Goal: Transaction & Acquisition: Purchase product/service

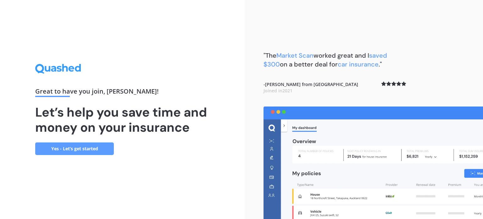
click at [81, 150] on link "Yes - Let’s get started" at bounding box center [74, 148] width 79 height 13
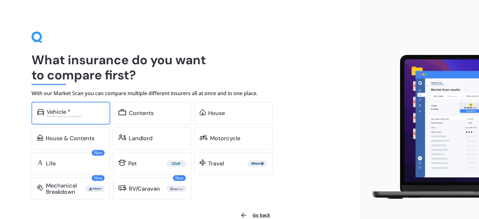
click at [63, 116] on div "Excludes commercial vehicles" at bounding box center [76, 116] width 58 height 3
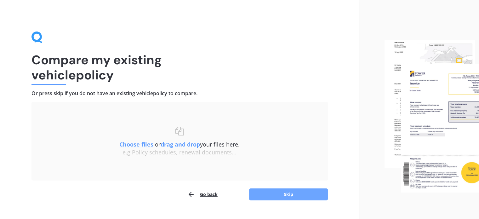
click at [301, 194] on button "Skip" at bounding box center [288, 194] width 79 height 12
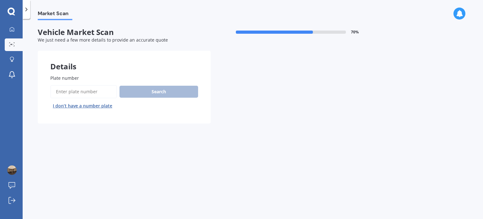
click at [94, 93] on input "Plate number" at bounding box center [83, 91] width 67 height 13
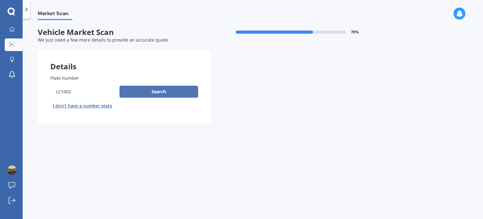
type input "LCY402"
click at [160, 93] on button "Search" at bounding box center [159, 92] width 79 height 12
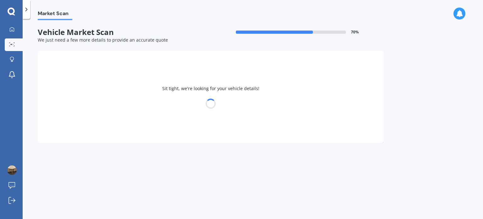
select select "SUBARU"
select select "IMPREZA"
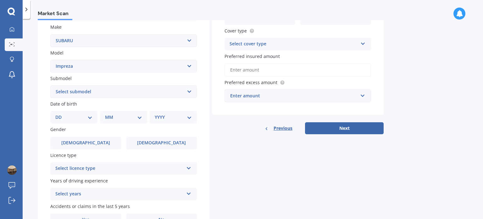
scroll to position [117, 0]
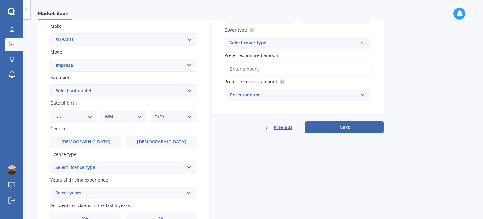
click at [188, 91] on select "Select submodel (All other turbo) 2.0i 2.0i Luxury 2.0i S Edition 2.0R 2.0R Spo…" at bounding box center [123, 90] width 147 height 13
select select "2.0I"
click at [50, 84] on select "Select submodel (All other turbo) 2.0i 2.0i Luxury 2.0i S Edition 2.0R 2.0R Spo…" at bounding box center [123, 90] width 147 height 13
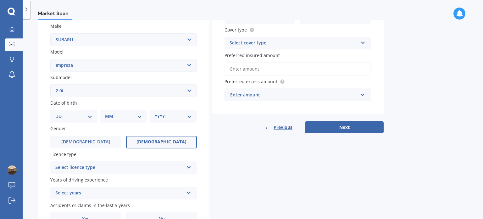
click at [168, 142] on span "[DEMOGRAPHIC_DATA]" at bounding box center [162, 141] width 50 height 5
click at [0, 0] on input "[DEMOGRAPHIC_DATA]" at bounding box center [0, 0] width 0 height 0
click at [89, 119] on select "DD 01 02 03 04 05 06 07 08 09 10 11 12 13 14 15 16 17 18 19 20 21 22 23 24 25 2…" at bounding box center [73, 116] width 37 height 7
select select "04"
click at [60, 113] on select "DD 01 02 03 04 05 06 07 08 09 10 11 12 13 14 15 16 17 18 19 20 21 22 23 24 25 2…" at bounding box center [73, 116] width 37 height 7
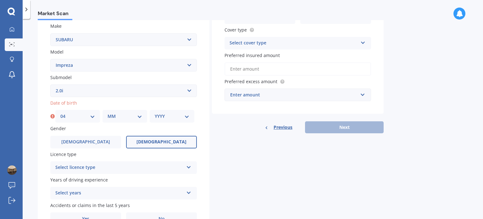
click at [140, 116] on select "MM 01 02 03 04 05 06 07 08 09 10 11 12" at bounding box center [125, 116] width 35 height 7
select select "03"
click at [108, 113] on select "MM 01 02 03 04 05 06 07 08 09 10 11 12" at bounding box center [125, 116] width 35 height 7
click at [187, 115] on select "YYYY 2025 2024 2023 2022 2021 2020 2019 2018 2017 2016 2015 2014 2013 2012 2011…" at bounding box center [172, 116] width 35 height 7
select select "1967"
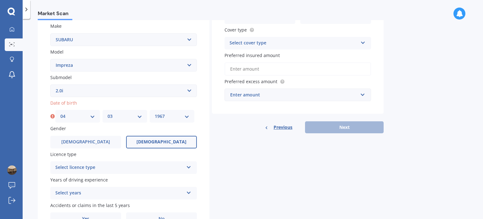
click at [155, 113] on select "YYYY 2025 2024 2023 2022 2021 2020 2019 2018 2017 2016 2015 2014 2013 2012 2011…" at bounding box center [172, 116] width 35 height 7
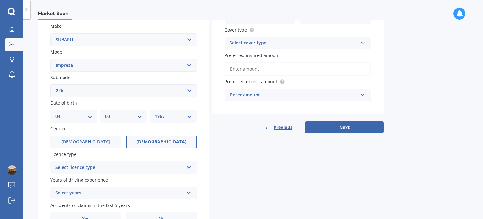
click at [162, 142] on span "[DEMOGRAPHIC_DATA]" at bounding box center [162, 141] width 50 height 5
click at [0, 0] on input "[DEMOGRAPHIC_DATA]" at bounding box center [0, 0] width 0 height 0
click at [189, 168] on icon at bounding box center [188, 166] width 5 height 4
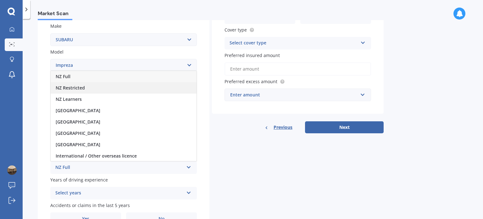
click at [84, 87] on span "NZ Restricted" at bounding box center [70, 88] width 29 height 6
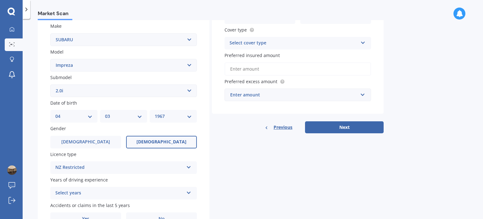
click at [191, 191] on icon at bounding box center [188, 191] width 5 height 4
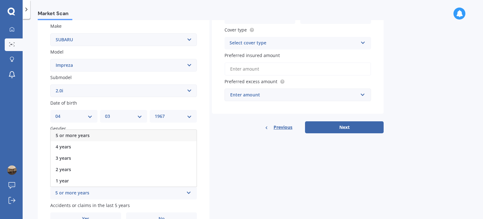
click at [86, 135] on span "5 or more years" at bounding box center [73, 135] width 34 height 6
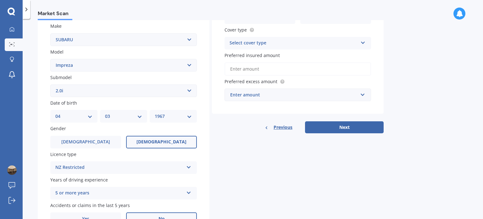
click at [169, 216] on label "No" at bounding box center [161, 218] width 71 height 13
click at [0, 0] on input "No" at bounding box center [0, 0] width 0 height 0
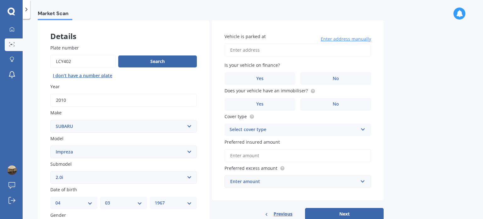
scroll to position [28, 0]
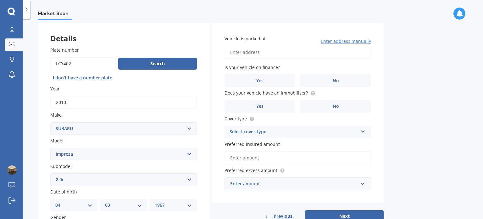
click at [252, 53] on input "Vehicle is parked at" at bounding box center [298, 52] width 147 height 13
type input "[STREET_ADDRESS] 8014"
click at [272, 107] on label "Yes" at bounding box center [260, 106] width 71 height 13
click at [0, 0] on input "Yes" at bounding box center [0, 0] width 0 height 0
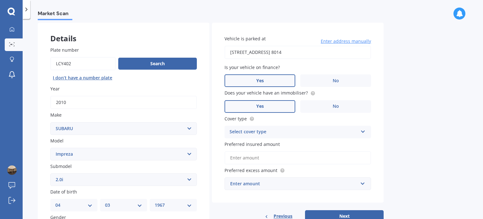
click at [267, 82] on label "Yes" at bounding box center [260, 80] width 71 height 13
click at [0, 0] on input "Yes" at bounding box center [0, 0] width 0 height 0
click at [365, 131] on icon at bounding box center [363, 130] width 5 height 4
click at [308, 143] on div "Comprehensive" at bounding box center [298, 143] width 146 height 11
click at [286, 158] on input "Preferred insured amount" at bounding box center [298, 157] width 147 height 13
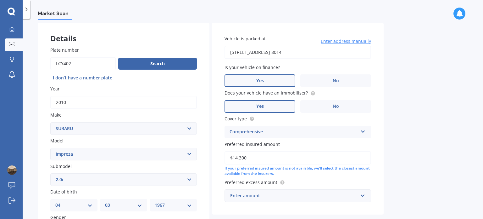
type input "$14,300"
click at [365, 195] on input "text" at bounding box center [295, 195] width 141 height 12
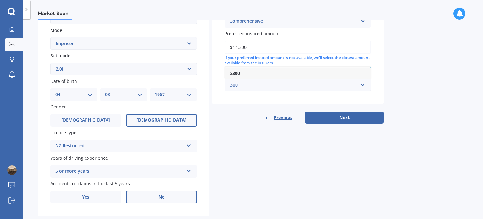
scroll to position [152, 0]
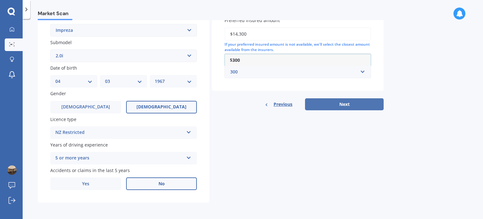
type input "300"
click at [351, 104] on button "Next" at bounding box center [344, 104] width 79 height 12
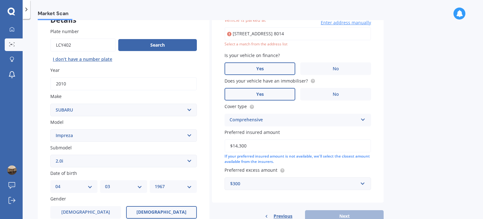
scroll to position [43, 0]
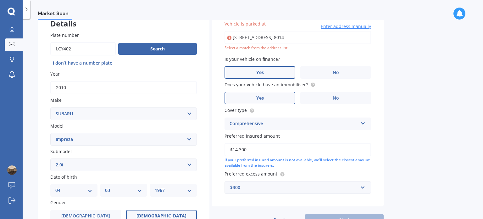
drag, startPoint x: 325, startPoint y: 37, endPoint x: 337, endPoint y: 39, distance: 12.5
click at [325, 37] on input "[STREET_ADDRESS] 8014" at bounding box center [298, 37] width 147 height 13
type input "[STREET_ADDRESS]"
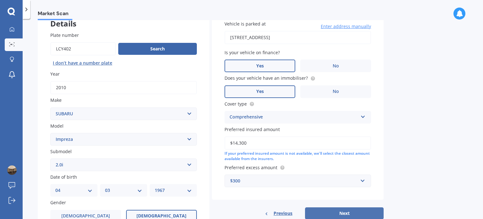
click at [348, 213] on button "Next" at bounding box center [344, 213] width 79 height 12
select select "04"
select select "03"
select select "1967"
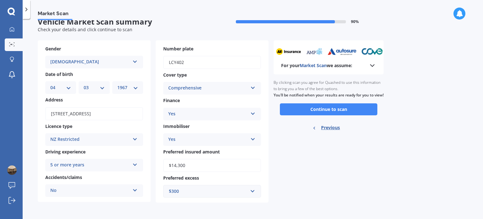
scroll to position [0, 0]
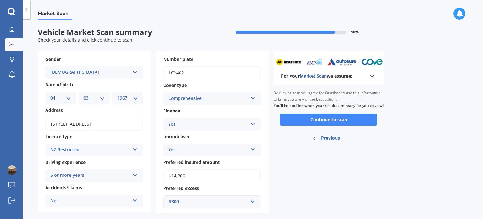
click at [348, 124] on button "Continue to scan" at bounding box center [329, 120] width 98 height 12
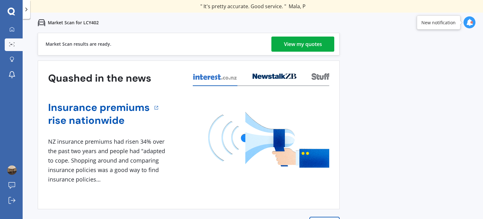
click at [306, 44] on div "View my quotes" at bounding box center [303, 44] width 38 height 15
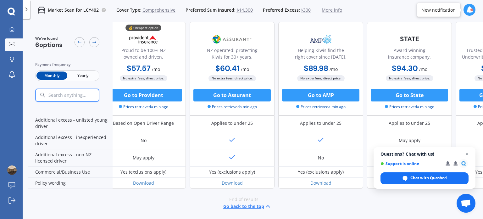
scroll to position [343, 0]
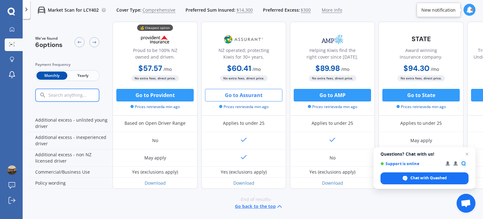
click at [242, 95] on button "Go to Assurant" at bounding box center [243, 95] width 77 height 13
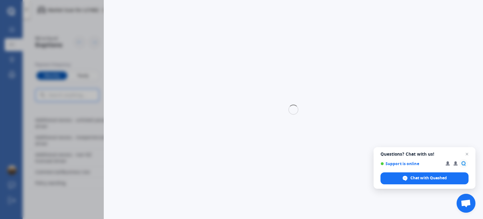
select select "Monthly"
select select "full"
select select "0"
select select "Canterbury"
select select "SUBARU"
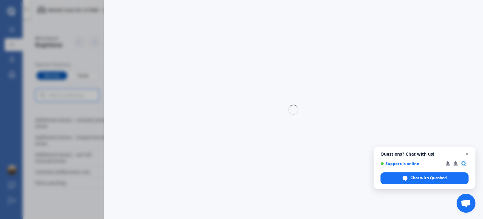
select select "IMPREZA"
select select "2.0I"
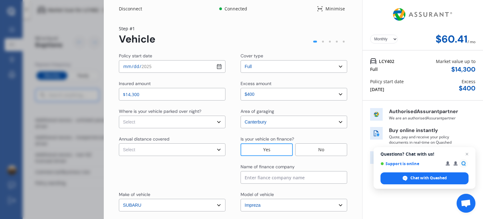
click at [219, 123] on select "Select In a garage On own property On street or road" at bounding box center [172, 121] width 107 height 13
select select "In a garage"
click at [119, 115] on select "Select In a garage On own property On street or road" at bounding box center [172, 121] width 107 height 13
click at [219, 149] on select "Select Low (less than 15,000km per year) Average (15,000-30,000km per year) Hig…" at bounding box center [172, 149] width 107 height 13
select select "15000"
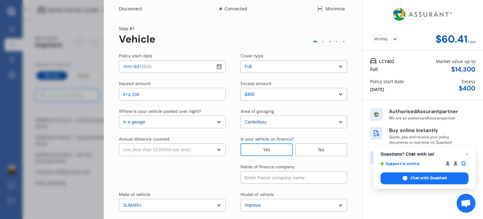
click at [119, 143] on select "Select Low (less than 15,000km per year) Average (15,000-30,000km per year) Hig…" at bounding box center [172, 149] width 107 height 13
click at [277, 150] on div "Yes" at bounding box center [267, 149] width 52 height 13
click at [275, 176] on input at bounding box center [294, 177] width 107 height 13
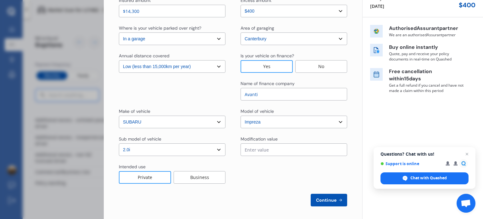
scroll to position [86, 0]
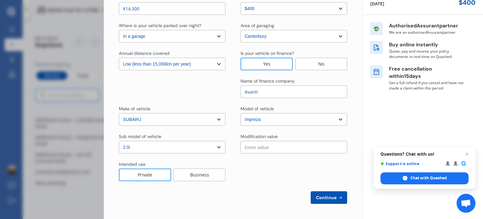
type input "Avanti"
click at [320, 196] on span "Continue" at bounding box center [326, 197] width 23 height 5
select select "Miss"
select select "04"
select select "03"
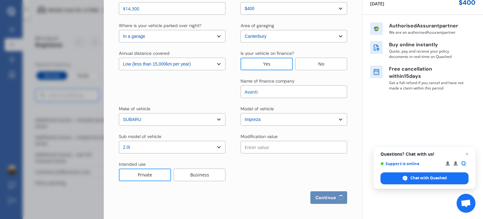
select select "1967"
select select "restricted"
select select "more than 4 years"
select select "[GEOGRAPHIC_DATA]"
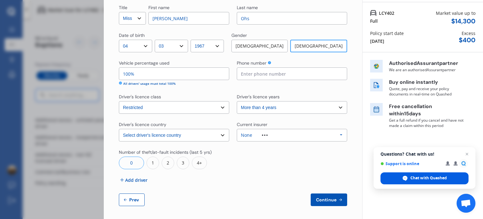
scroll to position [49, 0]
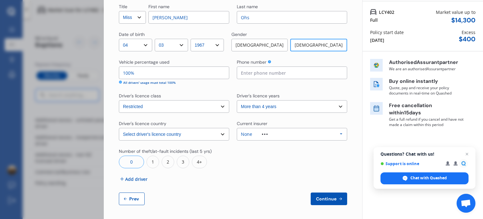
click at [133, 201] on span "Prev" at bounding box center [134, 198] width 13 height 5
select select "full"
select select "0"
select select "In a garage"
select select "Canterbury"
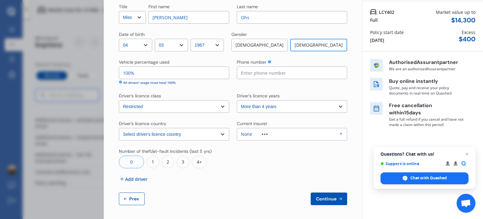
select select "15000"
select select "SUBARU"
select select "IMPREZA"
select select "2.0I"
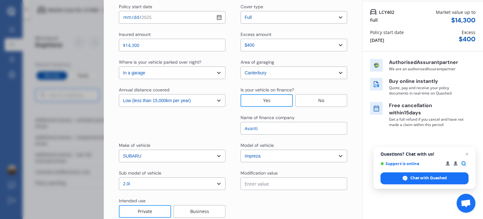
click at [71, 20] on div "Disconnect Connected Minimise Yearly Monthly $60.46 / mo Step # 1 Vehicle Polic…" at bounding box center [241, 109] width 483 height 219
